Goal: Task Accomplishment & Management: Manage account settings

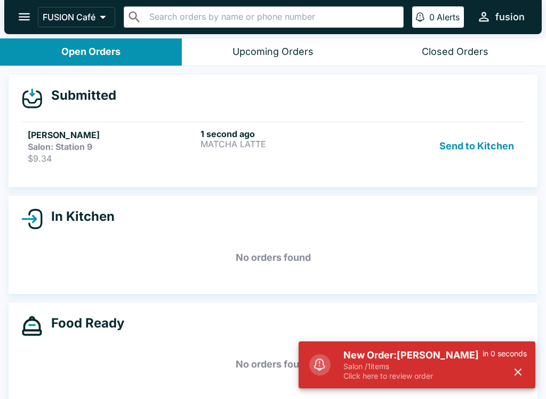
click at [468, 150] on button "Send to Kitchen" at bounding box center [476, 145] width 83 height 35
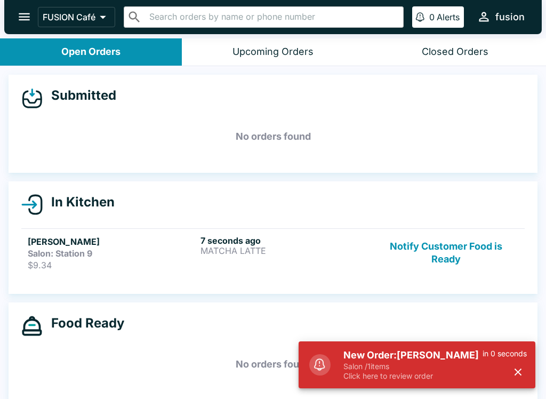
click at [118, 255] on div "Salon: Station 9" at bounding box center [112, 253] width 168 height 11
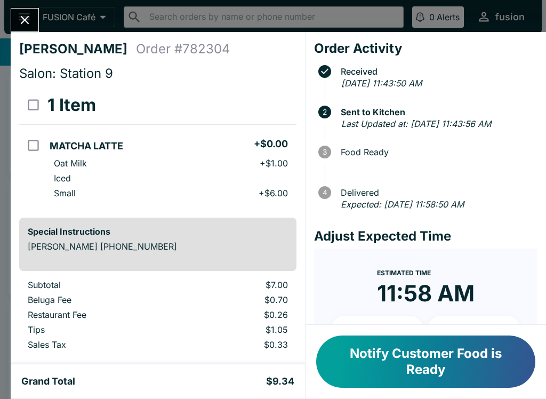
click at [462, 342] on button "Notify Customer Food is Ready" at bounding box center [425, 361] width 219 height 52
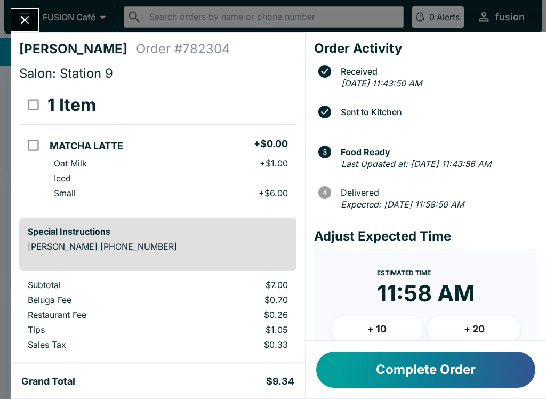
click at [462, 342] on div "Complete Order" at bounding box center [425, 370] width 240 height 58
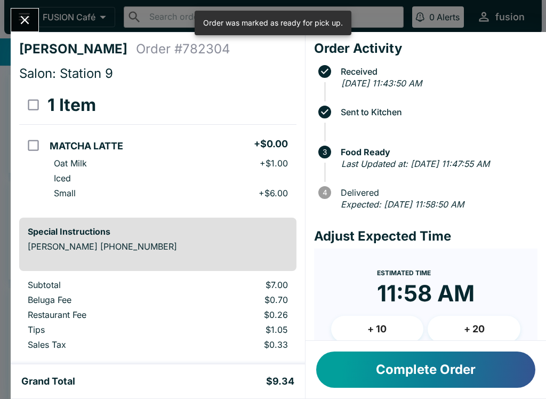
click at [416, 368] on button "Complete Order" at bounding box center [425, 369] width 219 height 36
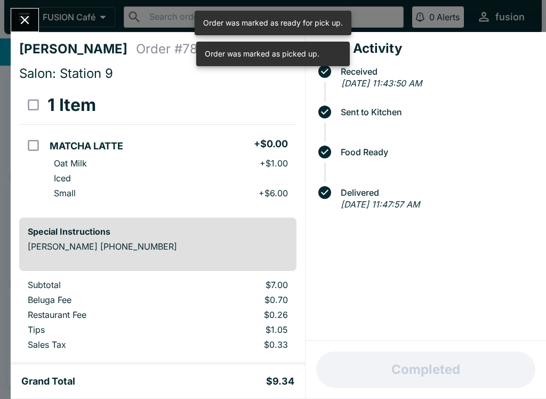
click at [29, 29] on button "Close" at bounding box center [24, 20] width 27 height 23
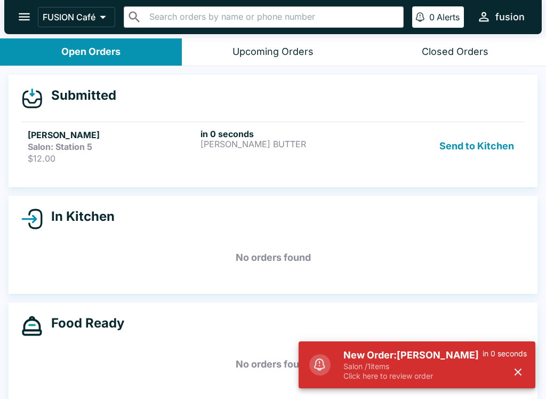
click at [462, 342] on div "New Order: [PERSON_NAME] Salon / 1 items Click here to review order in 0 seconds" at bounding box center [416, 364] width 237 height 47
click at [447, 353] on h5 "New Order: [PERSON_NAME]" at bounding box center [412, 355] width 139 height 13
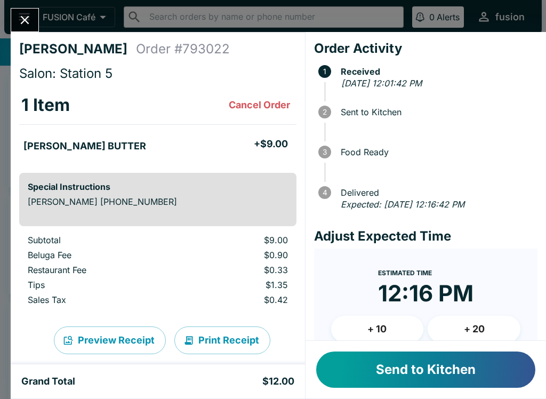
click at [485, 375] on button "Send to Kitchen" at bounding box center [425, 369] width 219 height 36
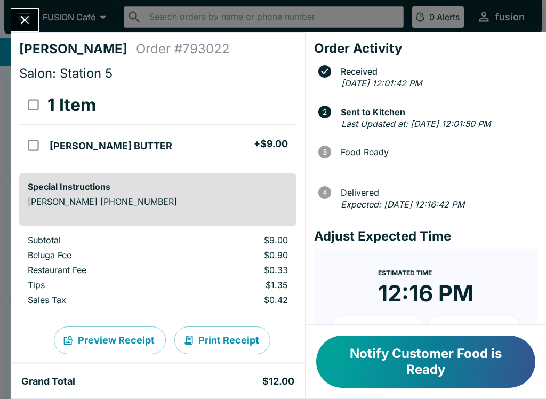
click at [393, 367] on button "Notify Customer Food is Ready" at bounding box center [425, 361] width 219 height 52
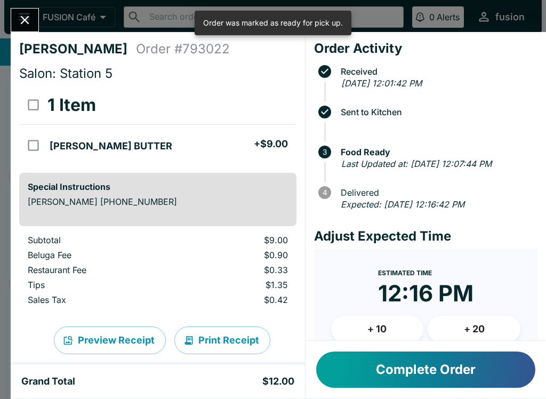
click at [392, 359] on button "Complete Order" at bounding box center [425, 369] width 219 height 36
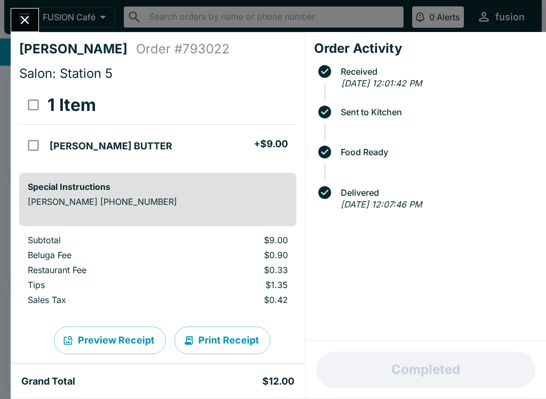
click at [18, 26] on icon "Close" at bounding box center [25, 20] width 14 height 14
